Goal: Task Accomplishment & Management: Use online tool/utility

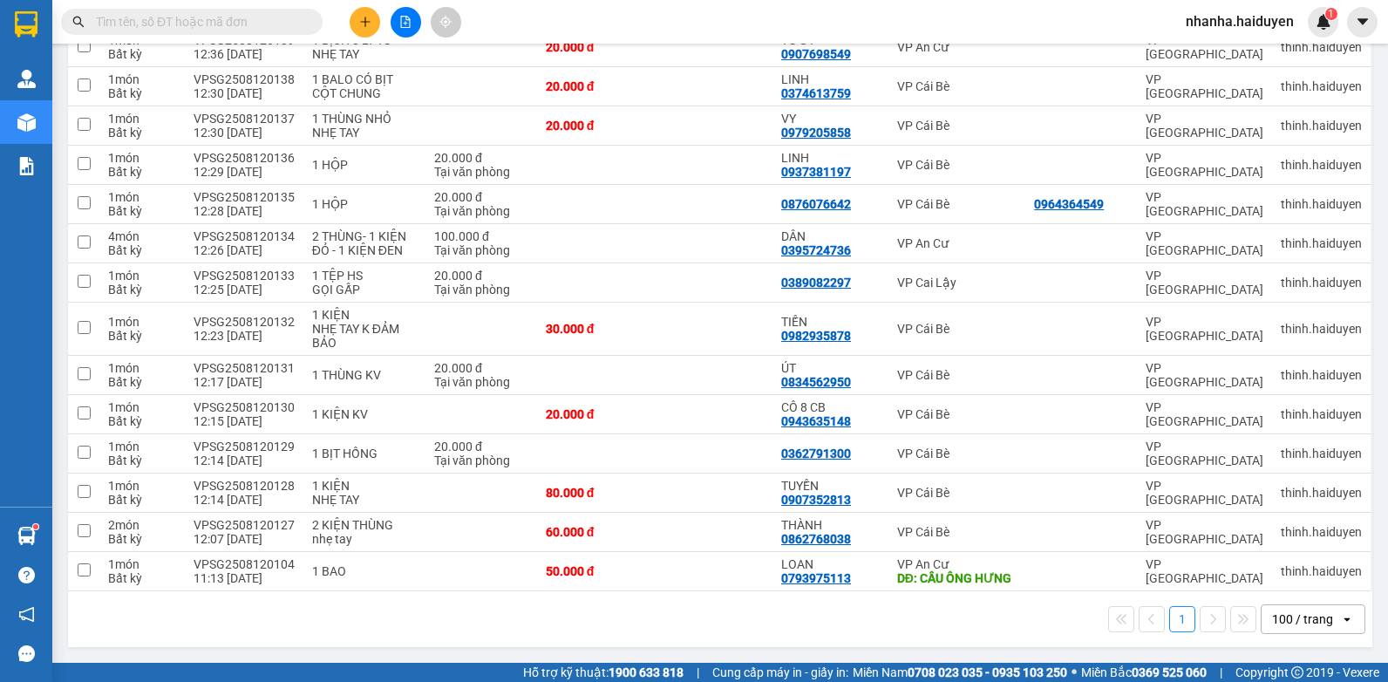
scroll to position [675, 0]
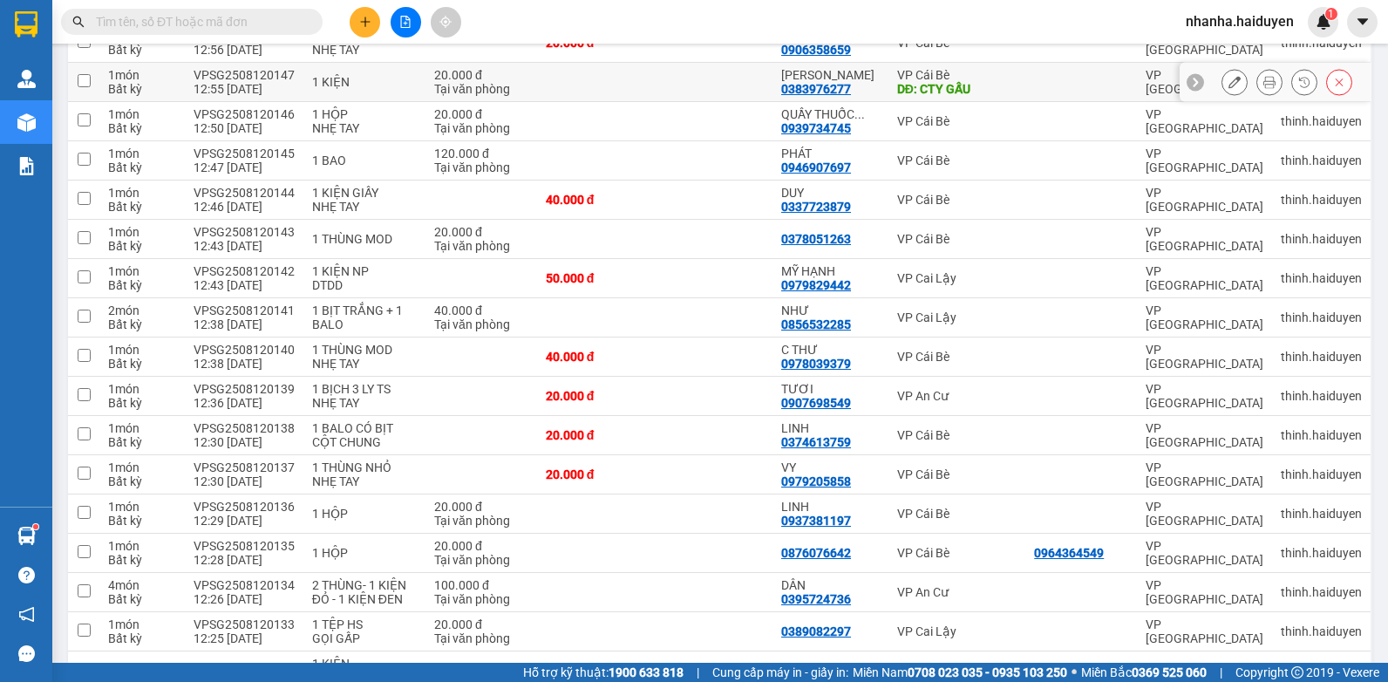
click at [735, 70] on td at bounding box center [714, 82] width 118 height 39
checkbox input "true"
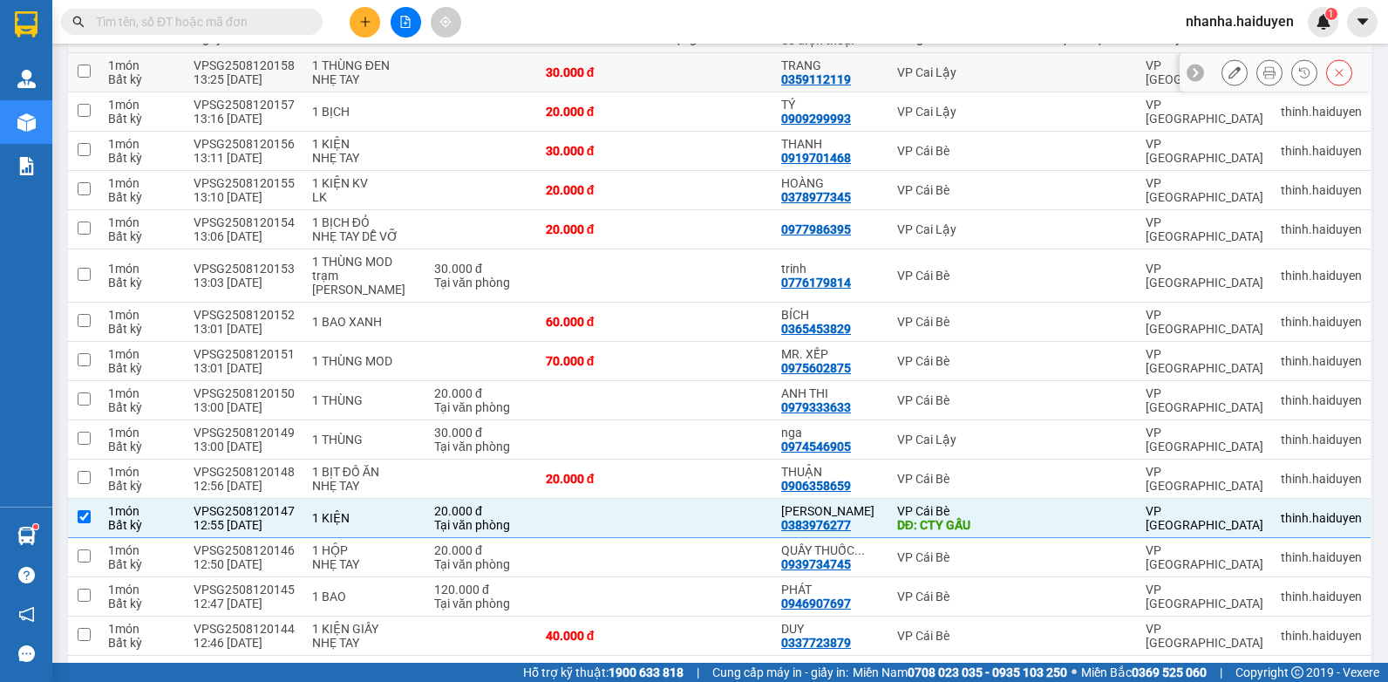
scroll to position [0, 0]
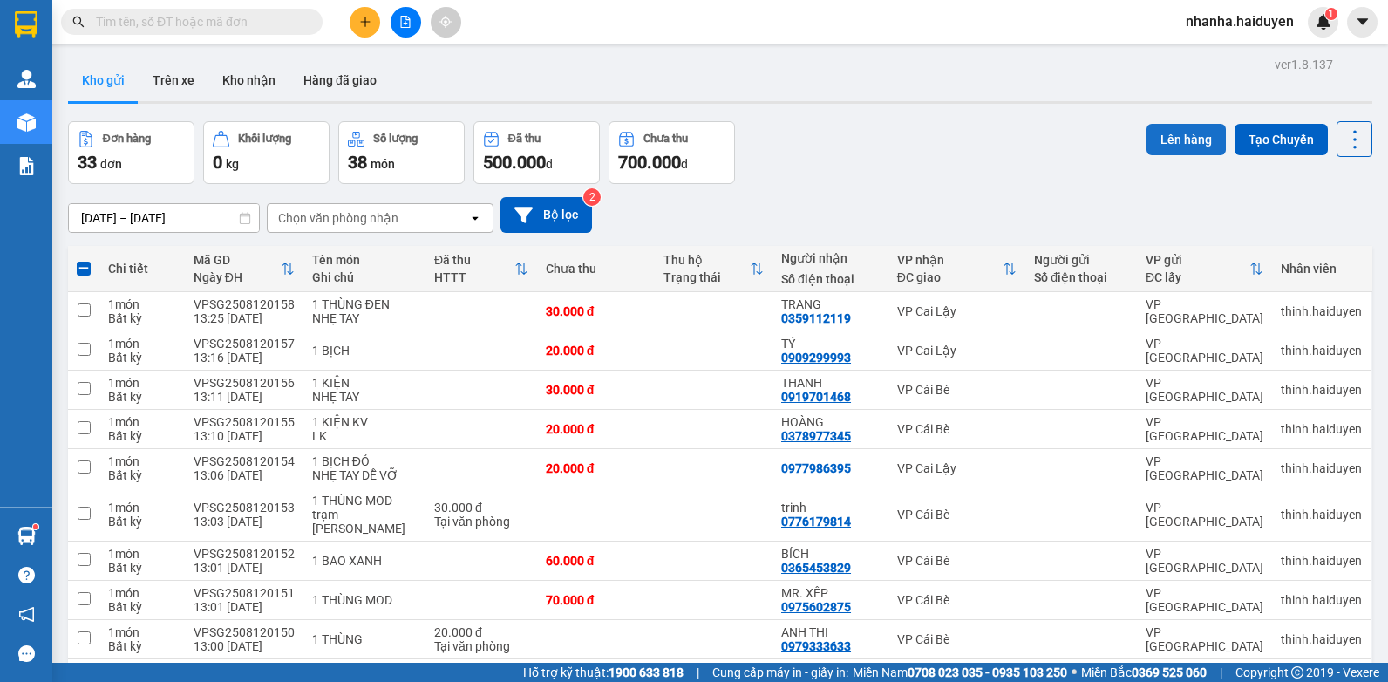
click at [1173, 140] on button "Lên hàng" at bounding box center [1186, 139] width 79 height 31
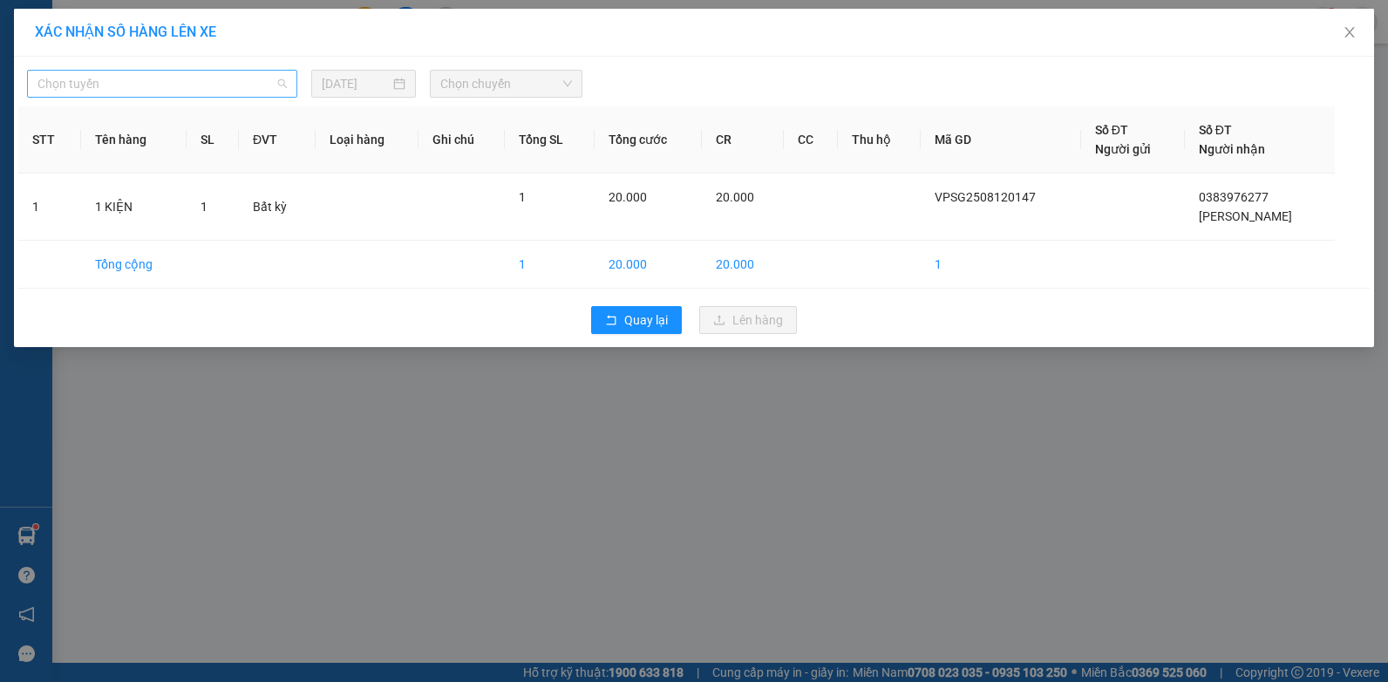
click at [194, 84] on span "Chọn tuyến" at bounding box center [161, 84] width 249 height 26
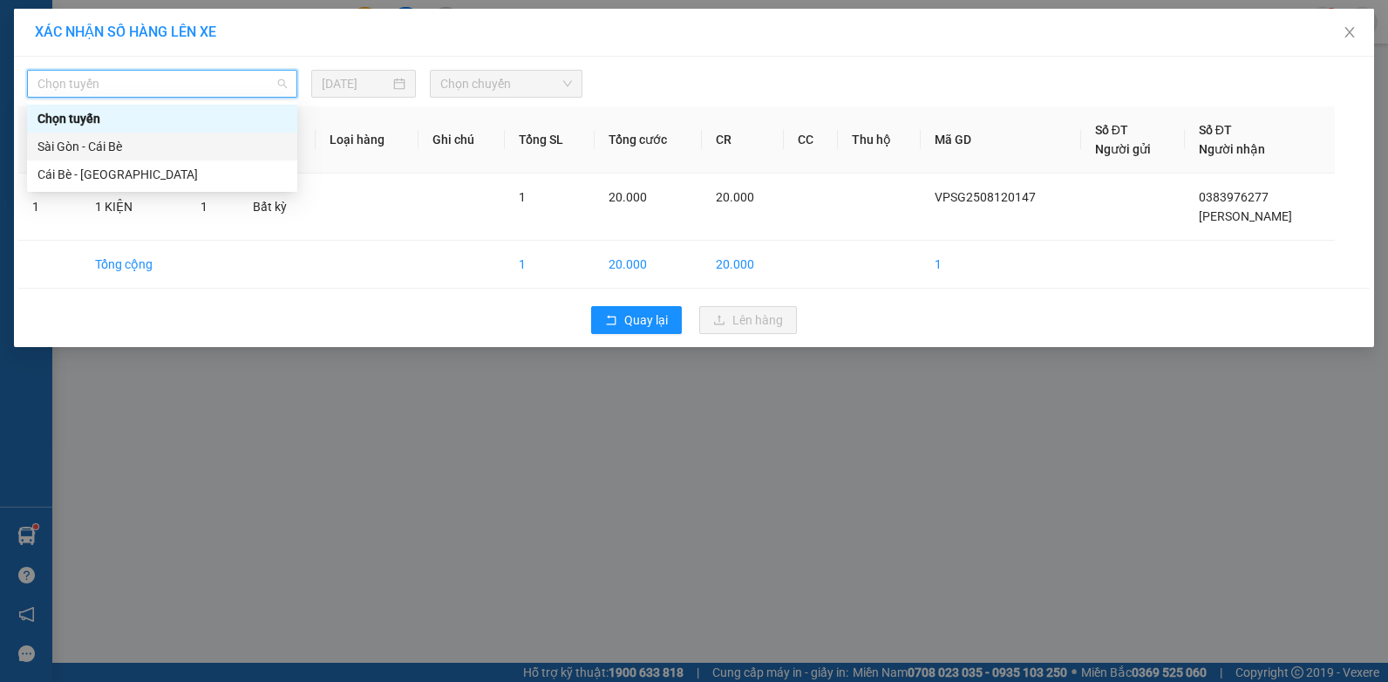
click at [203, 148] on div "Sài Gòn - Cái Bè" at bounding box center [161, 146] width 249 height 19
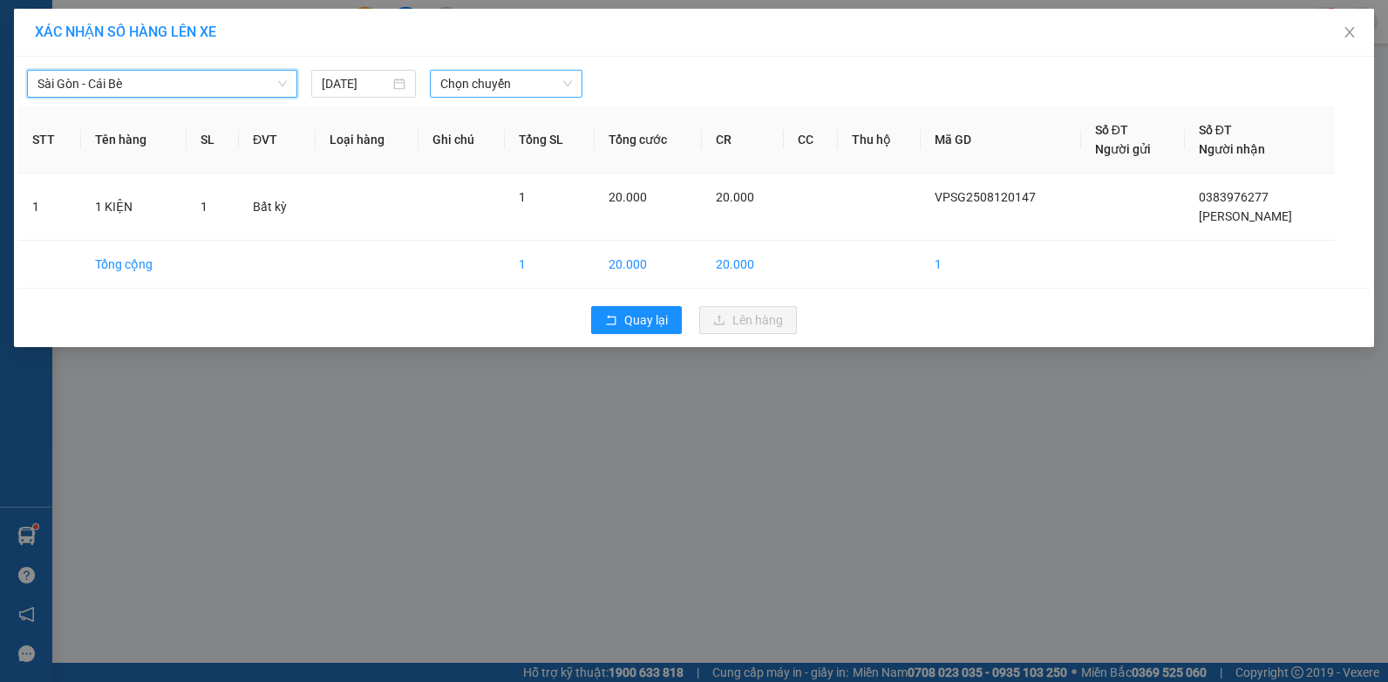
click at [470, 85] on span "Chọn chuyến" at bounding box center [505, 84] width 131 height 26
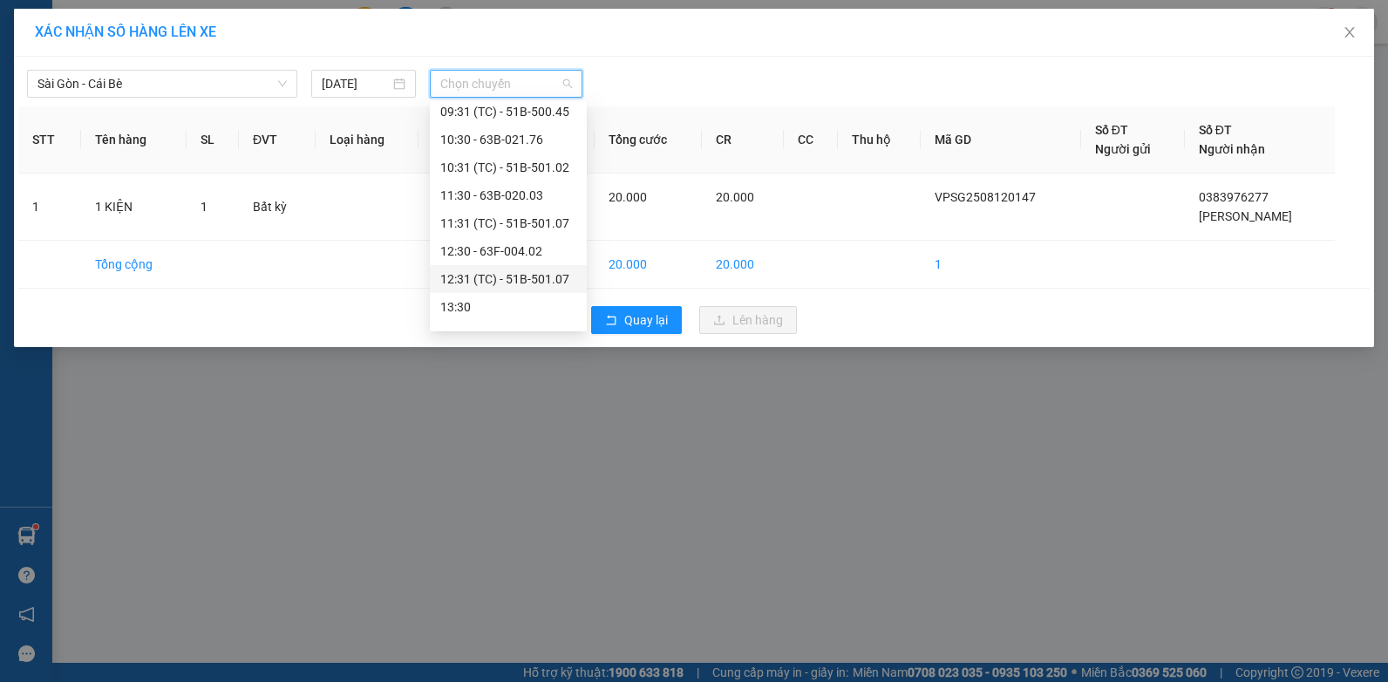
scroll to position [262, 0]
drag, startPoint x: 541, startPoint y: 266, endPoint x: 626, endPoint y: 326, distance: 103.8
click at [541, 267] on div "14:30 - 63E-009.69" at bounding box center [508, 275] width 136 height 19
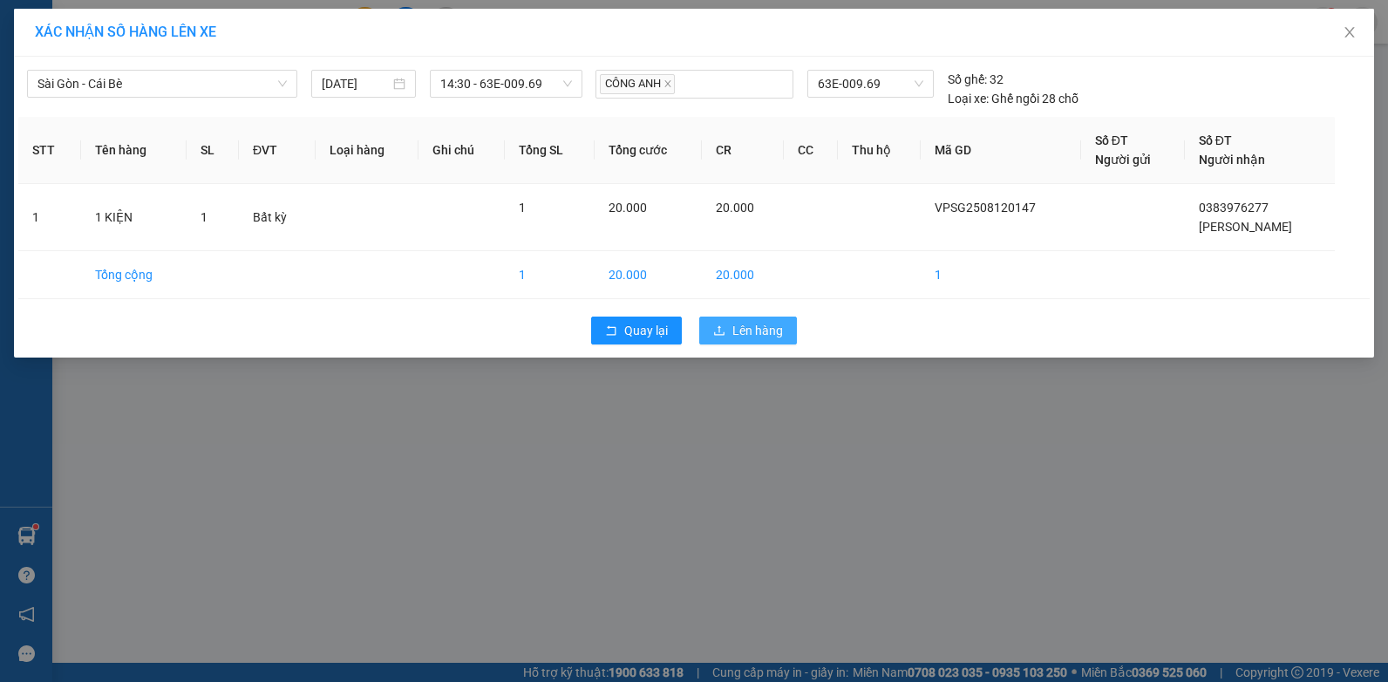
click at [754, 324] on span "Lên hàng" at bounding box center [757, 330] width 51 height 19
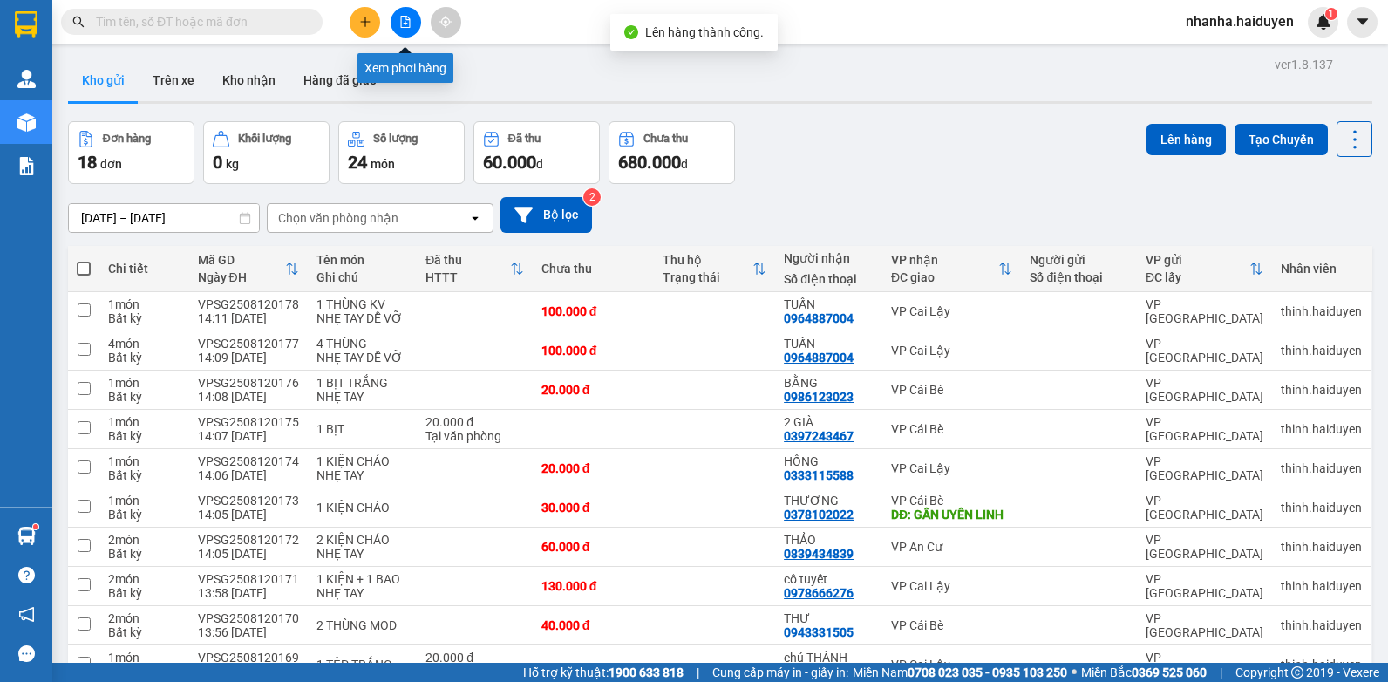
click at [404, 29] on button at bounding box center [406, 22] width 31 height 31
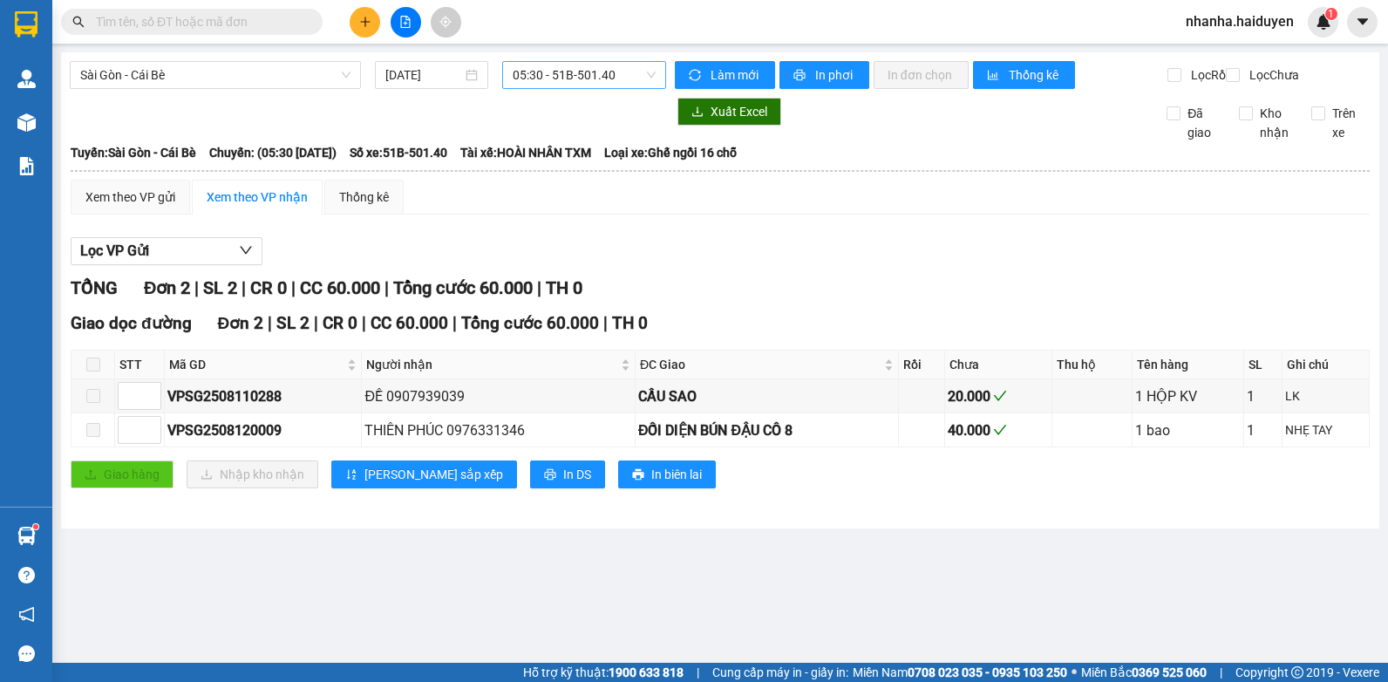
click at [519, 74] on span "05:30 - 51B-501.40" at bounding box center [584, 75] width 143 height 26
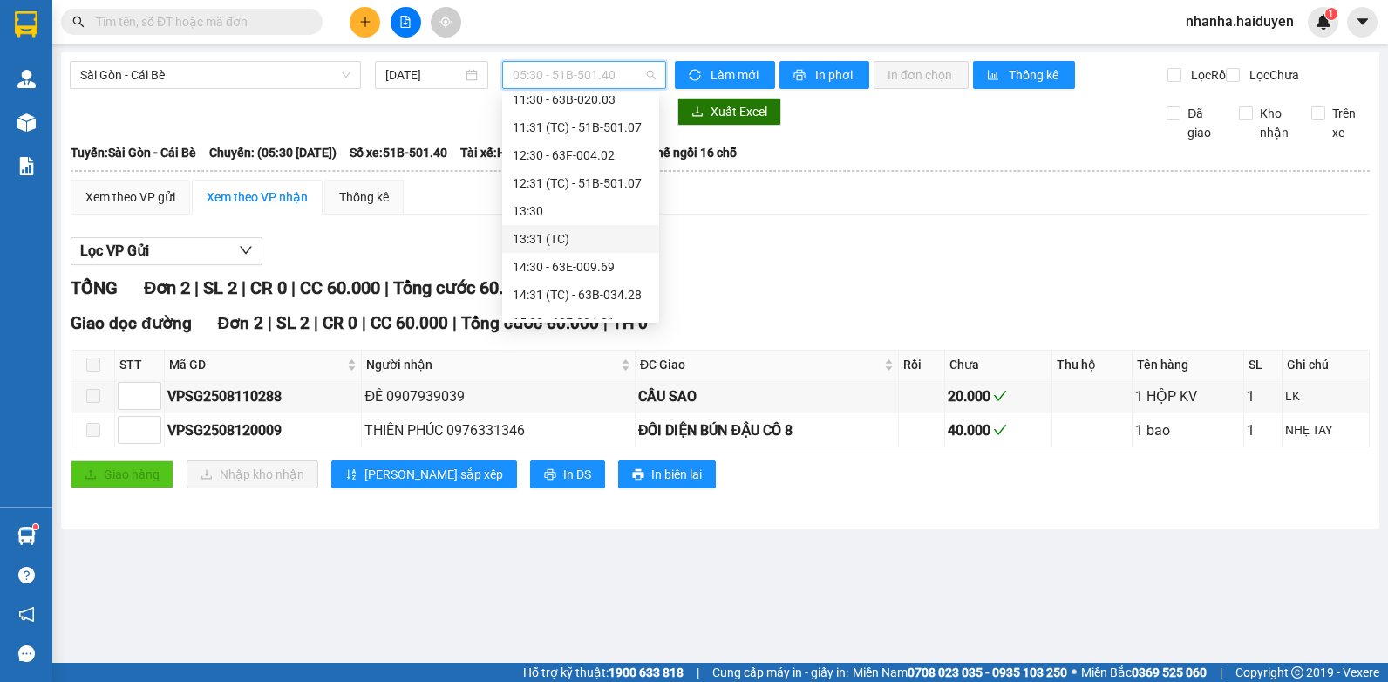
scroll to position [349, 0]
click at [598, 182] on div "14:30 - 63E-009.69" at bounding box center [581, 179] width 136 height 19
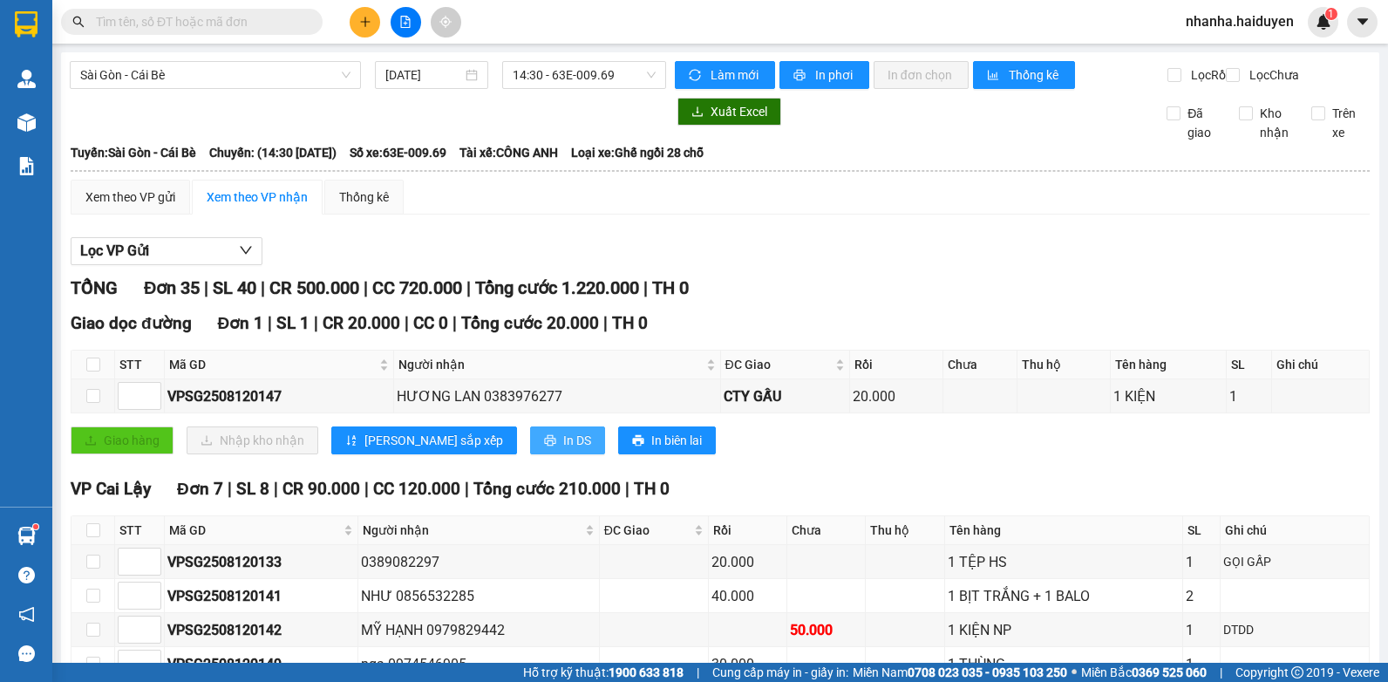
click at [563, 450] on span "In DS" at bounding box center [577, 440] width 28 height 19
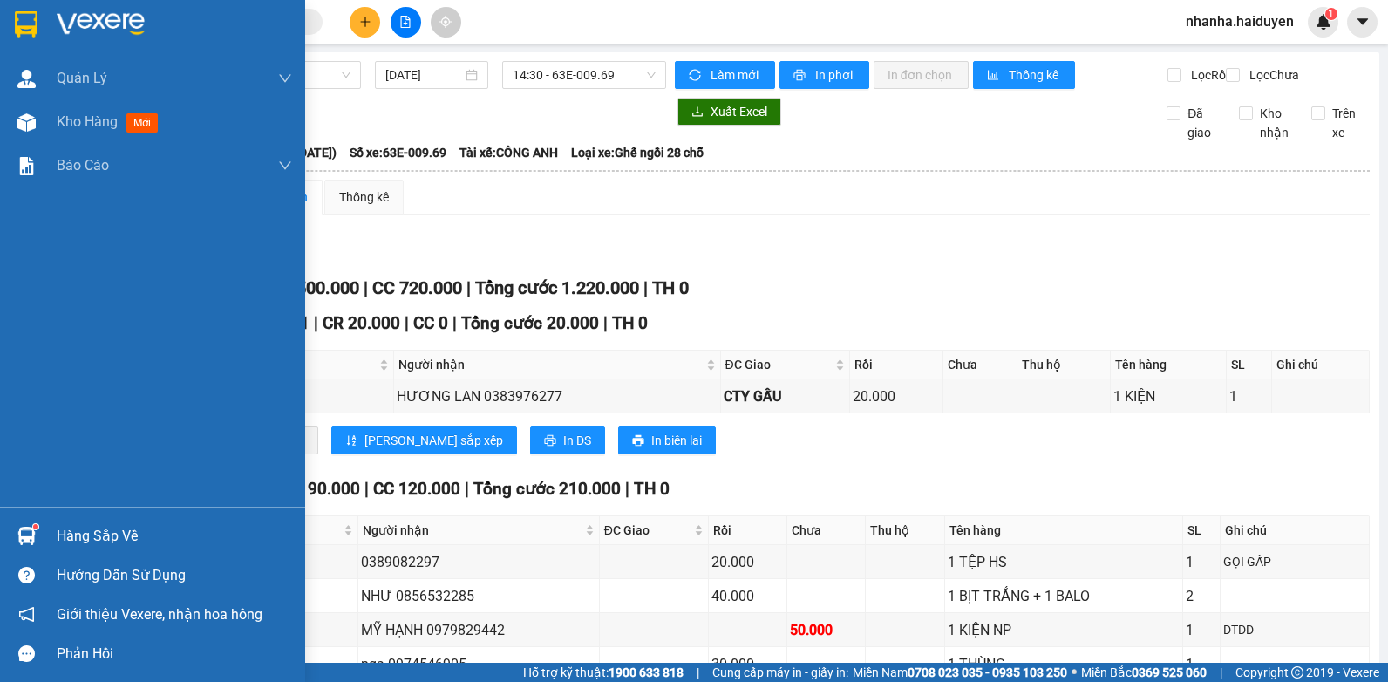
scroll to position [87, 0]
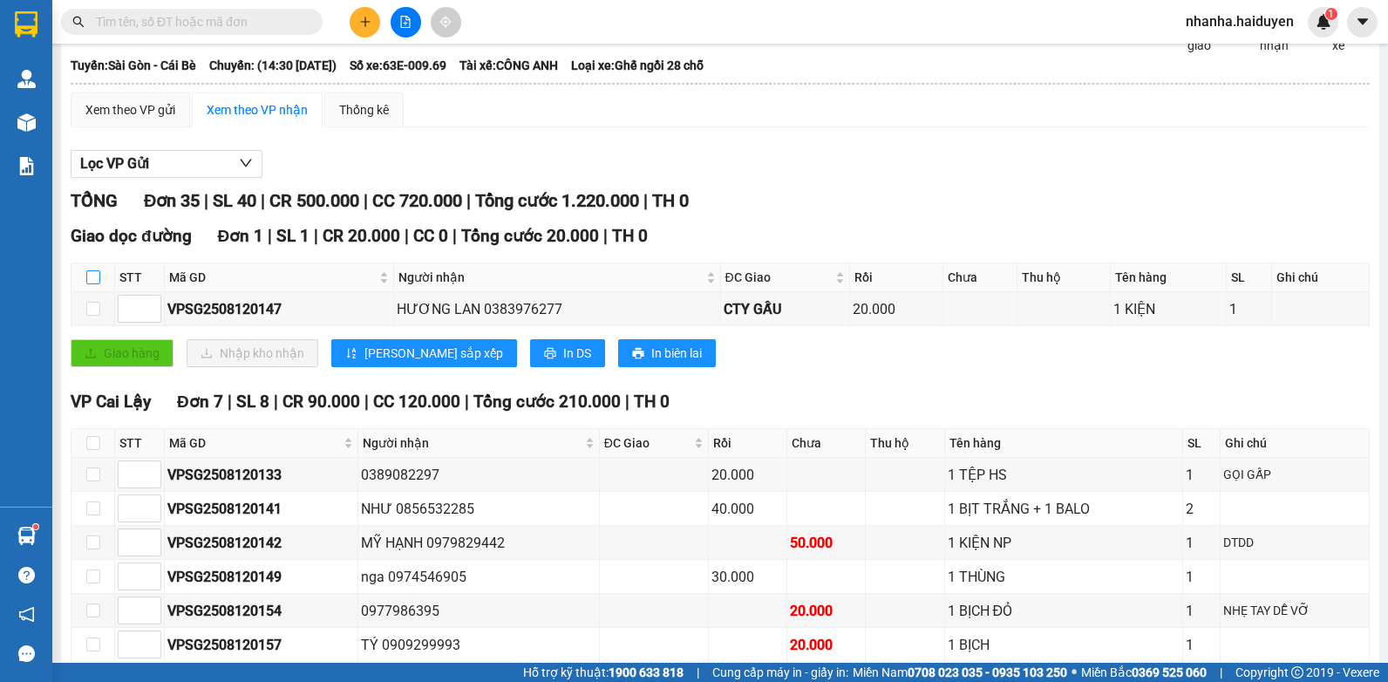
click at [92, 284] on input "checkbox" at bounding box center [93, 277] width 14 height 14
checkbox input "true"
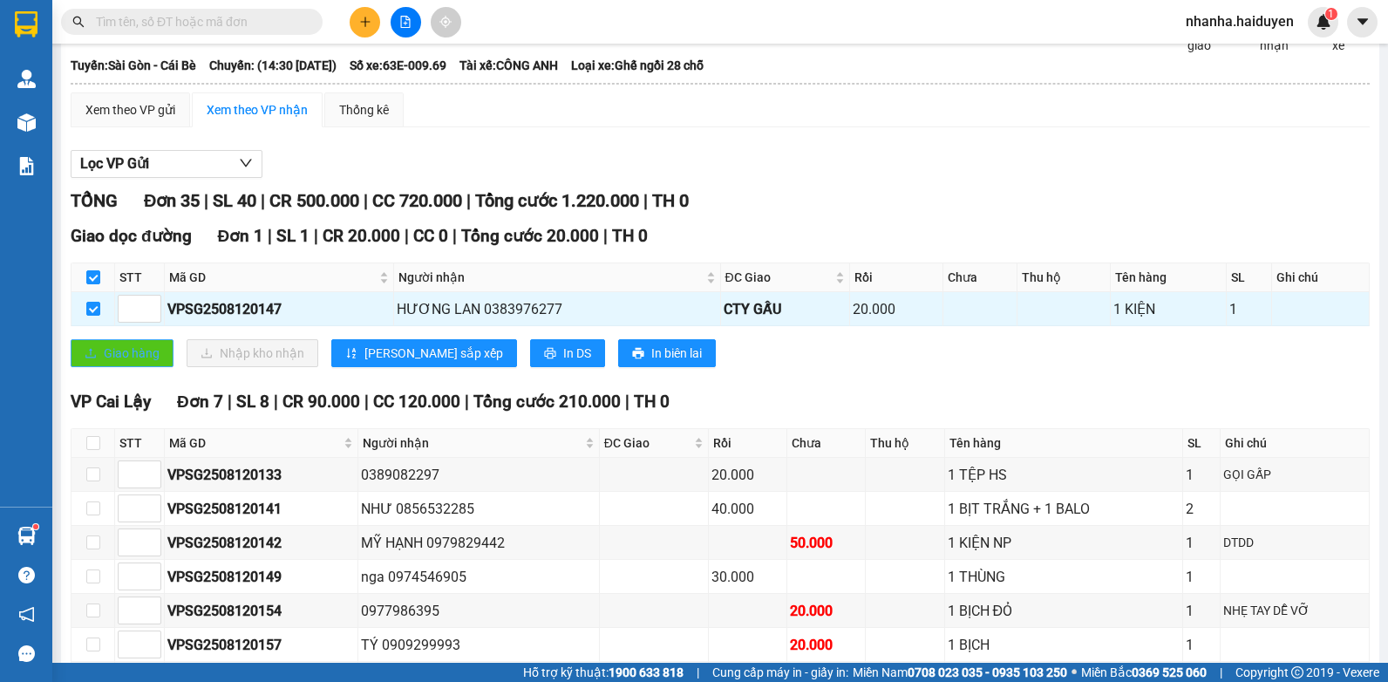
click at [99, 367] on button "Giao hàng" at bounding box center [122, 353] width 103 height 28
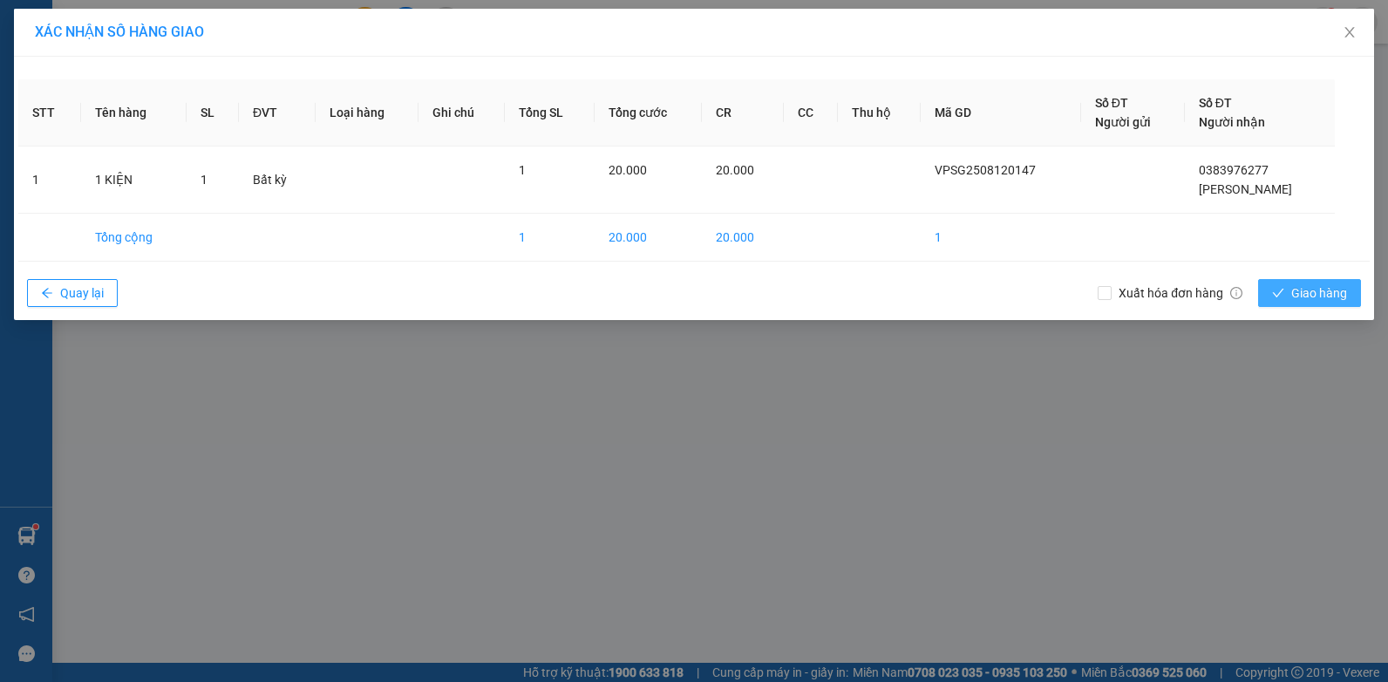
click at [1294, 290] on span "Giao hàng" at bounding box center [1319, 292] width 56 height 19
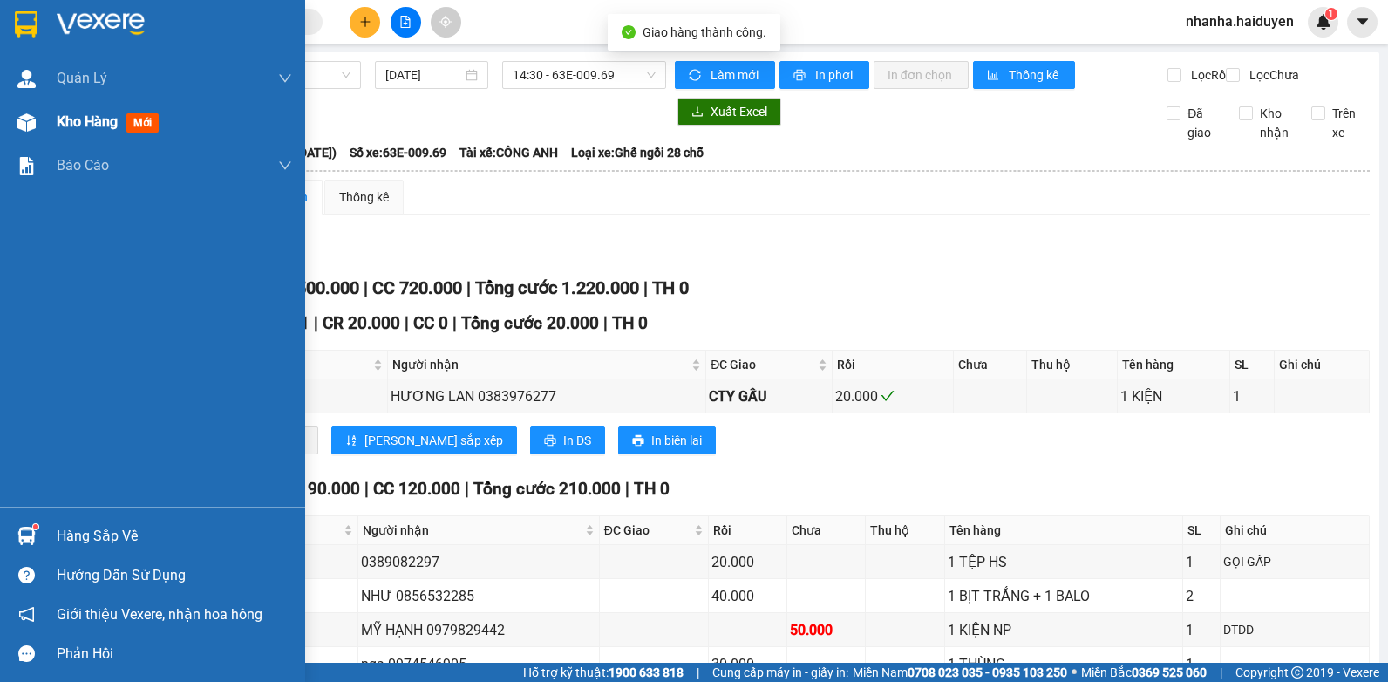
click at [44, 120] on div "Kho hàng mới" at bounding box center [152, 122] width 305 height 44
